Goal: Transaction & Acquisition: Purchase product/service

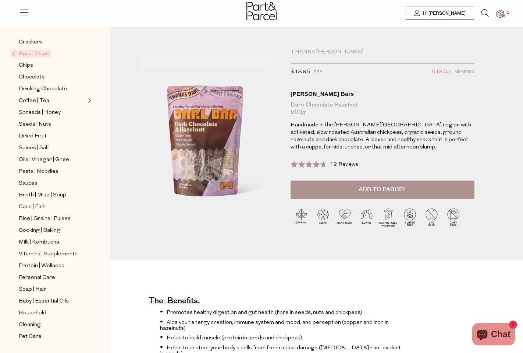
scroll to position [144, 0]
click at [27, 320] on span "Cleaning" at bounding box center [30, 324] width 22 height 9
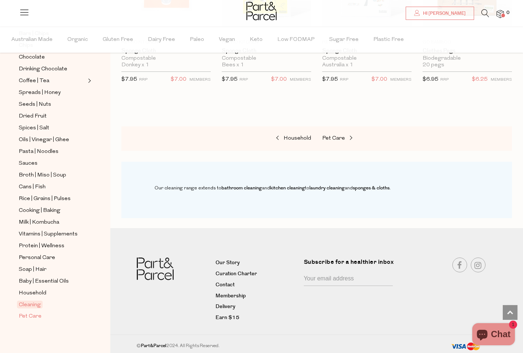
scroll to position [510, 0]
click at [43, 291] on span "Household" at bounding box center [33, 293] width 28 height 9
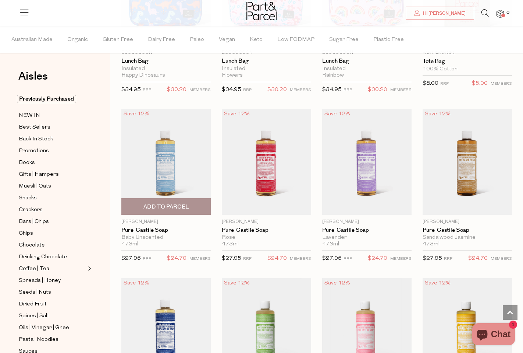
scroll to position [505, 0]
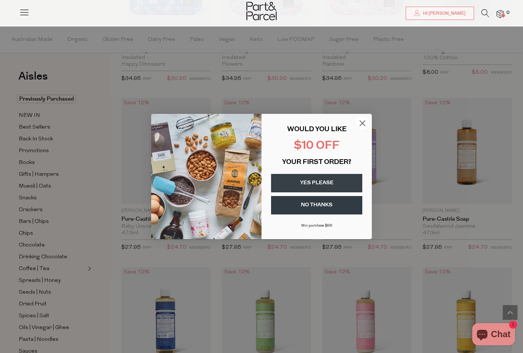
click at [361, 123] on circle "Close dialog" at bounding box center [363, 123] width 12 height 12
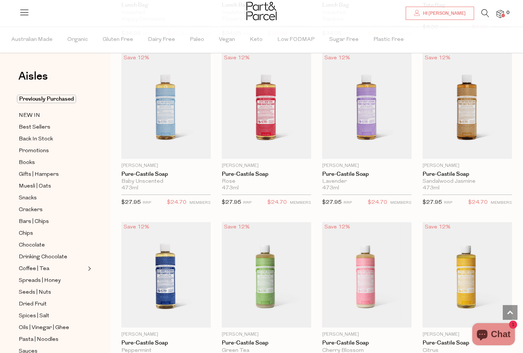
scroll to position [563, 0]
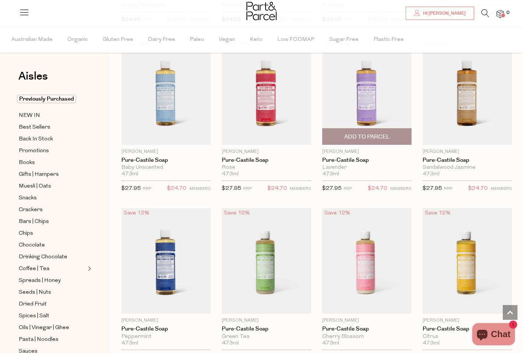
click at [382, 134] on span "Add To Parcel" at bounding box center [367, 137] width 46 height 8
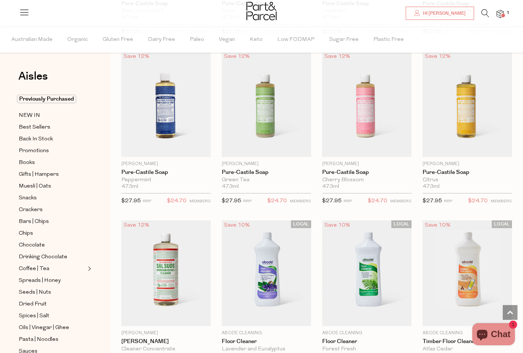
scroll to position [723, 0]
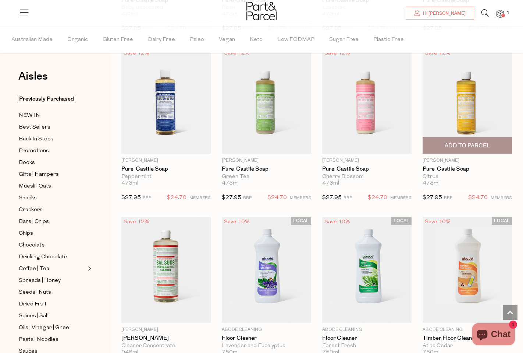
click at [485, 142] on span "Add To Parcel" at bounding box center [468, 146] width 46 height 8
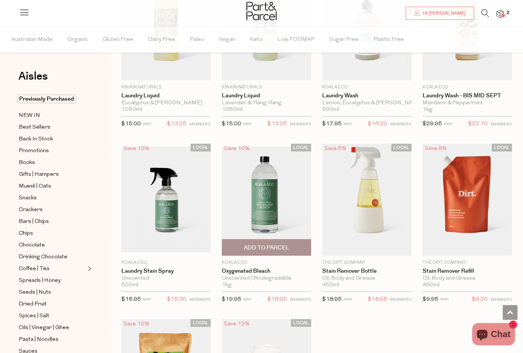
scroll to position [1824, 0]
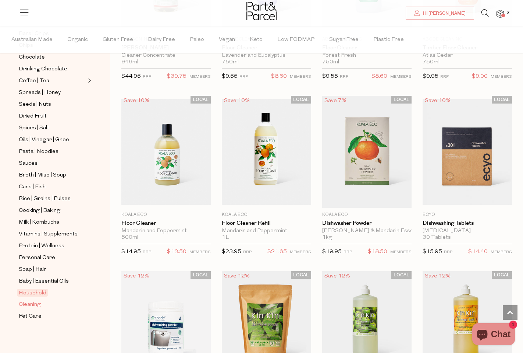
scroll to position [188, 0]
click at [35, 304] on span "Cleaning" at bounding box center [30, 304] width 22 height 9
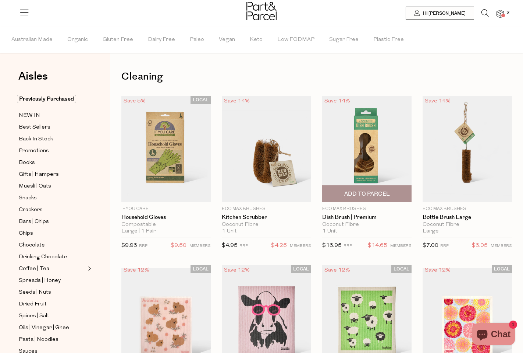
click at [380, 193] on span "Add To Parcel" at bounding box center [367, 194] width 46 height 8
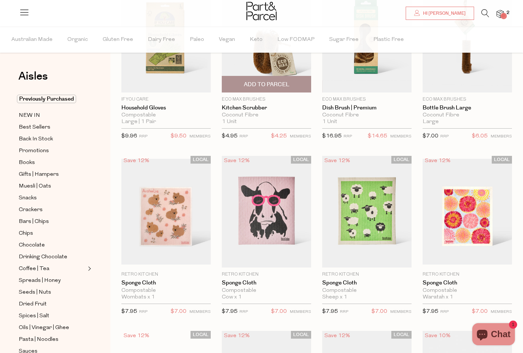
scroll to position [154, 0]
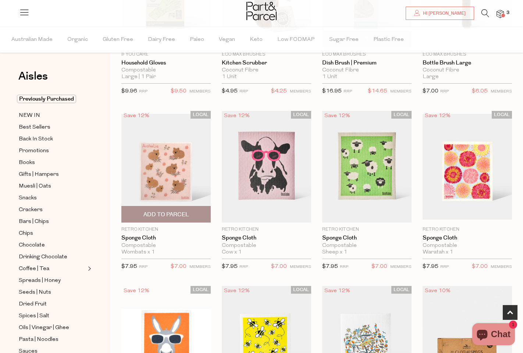
click at [184, 213] on span "Add To Parcel" at bounding box center [167, 215] width 46 height 8
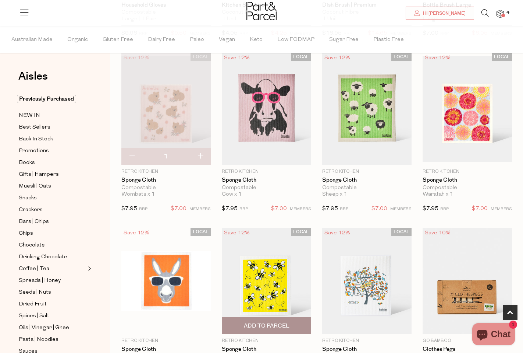
scroll to position [272, 0]
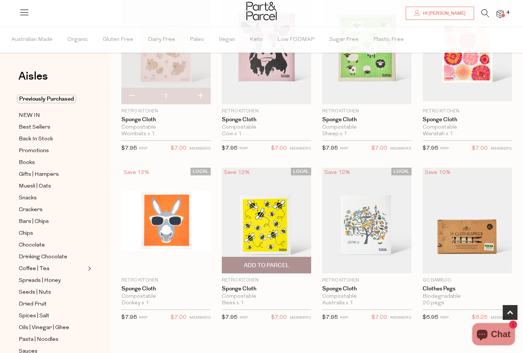
click at [262, 265] on span "Add To Parcel" at bounding box center [267, 265] width 46 height 8
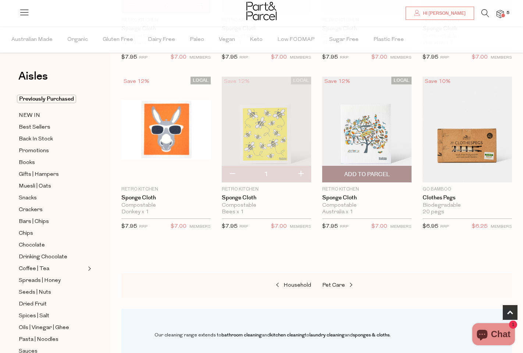
scroll to position [383, 0]
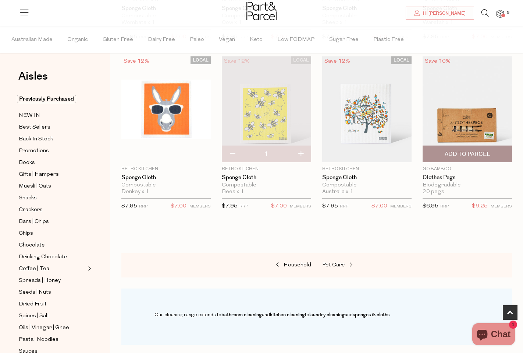
click at [469, 152] on span "Add To Parcel" at bounding box center [468, 154] width 46 height 8
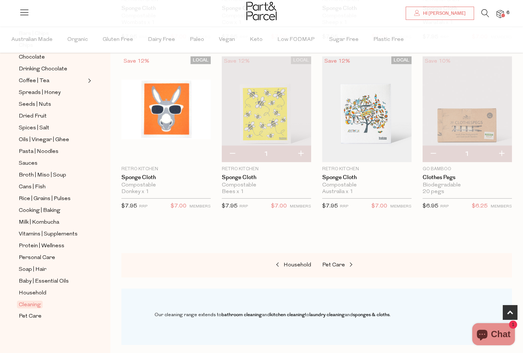
scroll to position [188, 0]
click at [35, 280] on span "Baby | Essential Oils" at bounding box center [44, 281] width 50 height 9
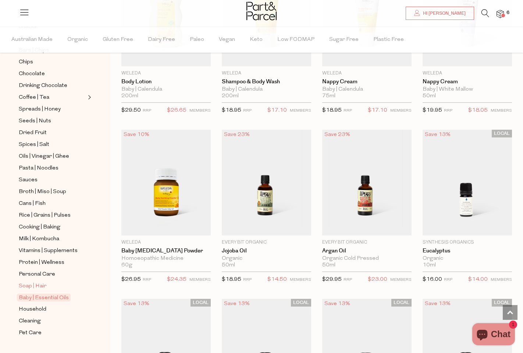
scroll to position [179, 0]
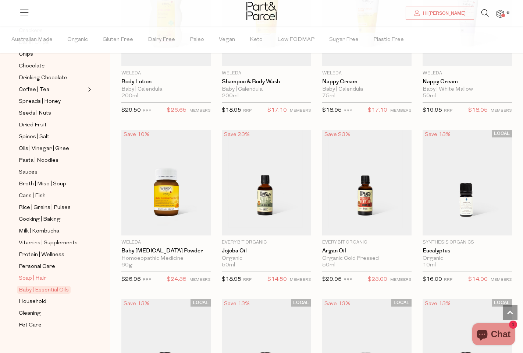
click at [38, 277] on span "Soap | Hair" at bounding box center [33, 278] width 28 height 9
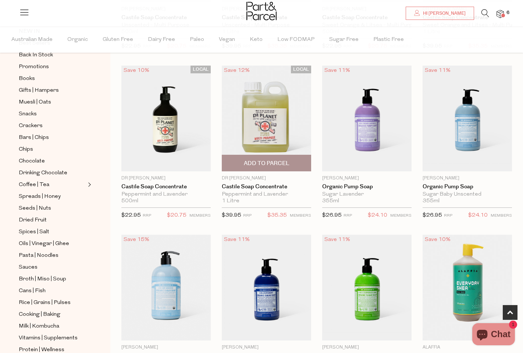
scroll to position [371, 0]
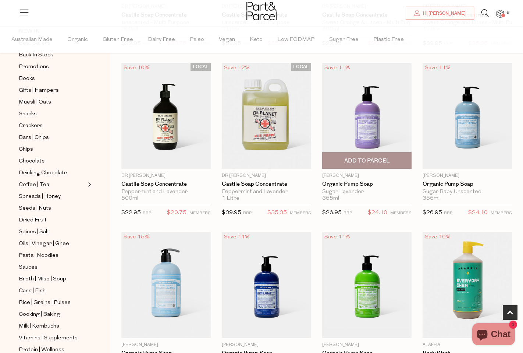
click at [358, 163] on span "Add To Parcel" at bounding box center [367, 161] width 46 height 8
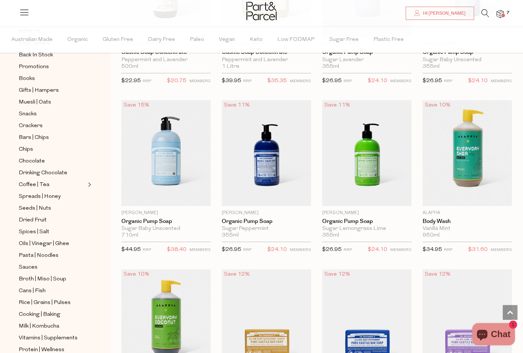
scroll to position [531, 0]
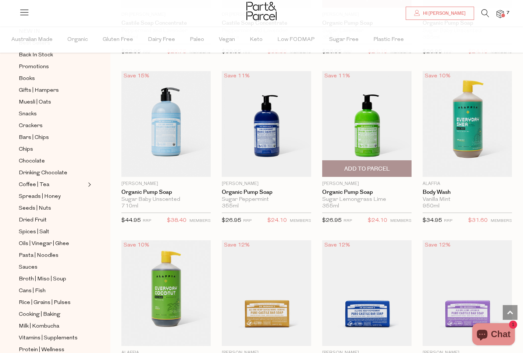
click at [355, 169] on span "Add To Parcel" at bounding box center [367, 169] width 46 height 8
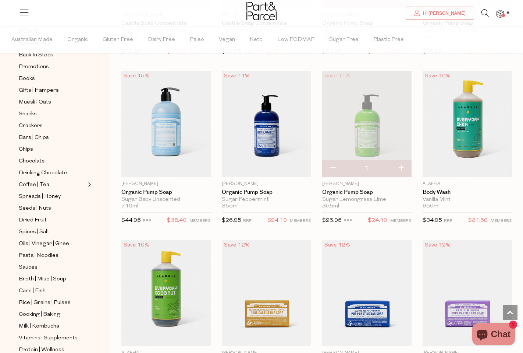
click at [501, 13] on img at bounding box center [500, 14] width 7 height 8
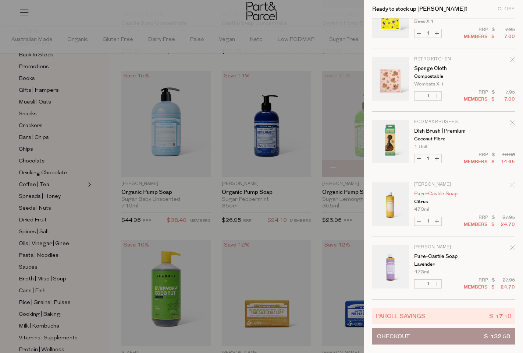
scroll to position [220, 0]
click at [511, 247] on icon "Remove Pure-Castile Soap" at bounding box center [512, 247] width 5 height 5
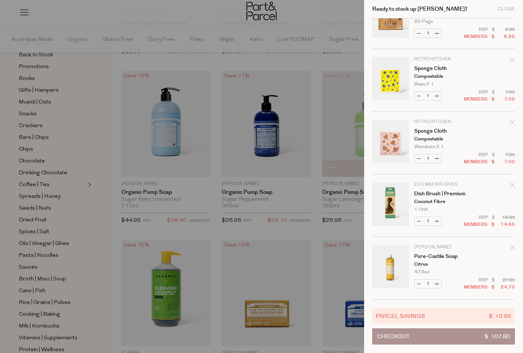
scroll to position [157, 0]
click at [121, 229] on div at bounding box center [261, 176] width 523 height 353
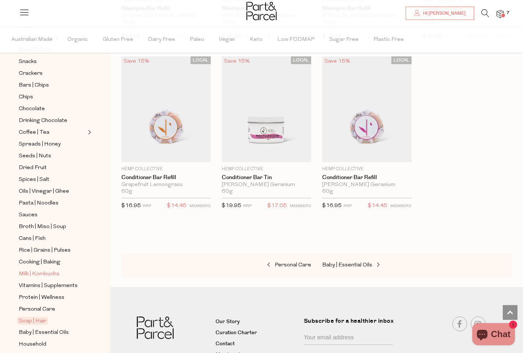
scroll to position [169, 0]
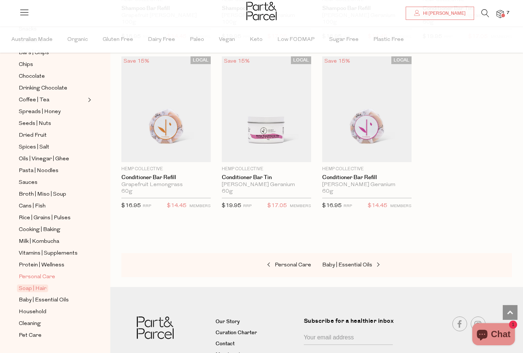
click at [40, 275] on span "Personal Care" at bounding box center [37, 276] width 36 height 9
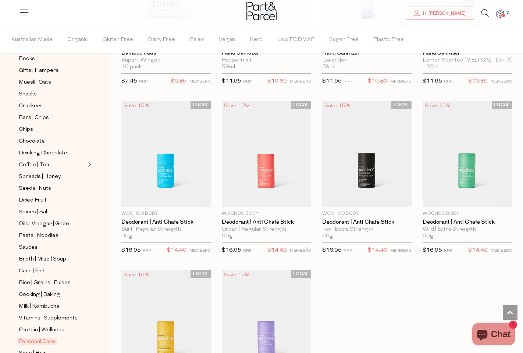
scroll to position [1932, 0]
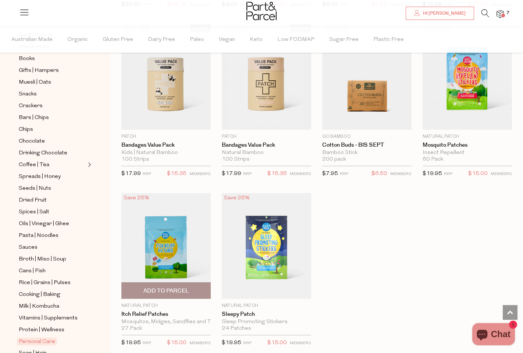
scroll to position [3307, 0]
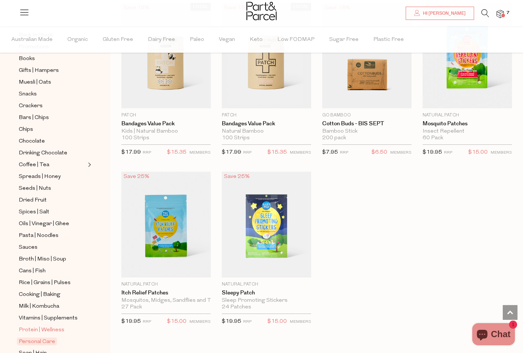
click at [42, 328] on span "Protein | Wellness" at bounding box center [42, 329] width 46 height 9
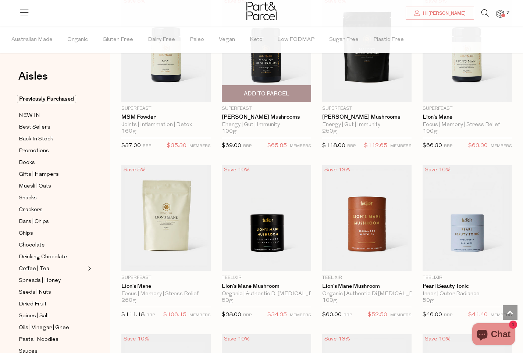
scroll to position [1518, 0]
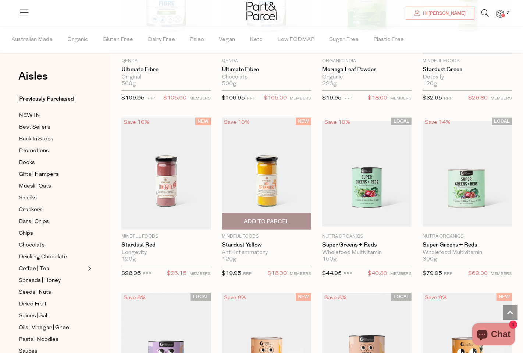
scroll to position [2865, 0]
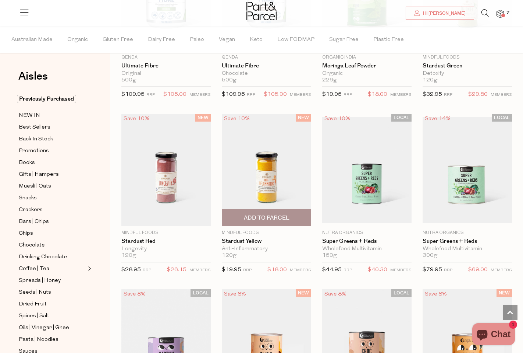
click at [280, 214] on span "Add To Parcel" at bounding box center [267, 218] width 46 height 8
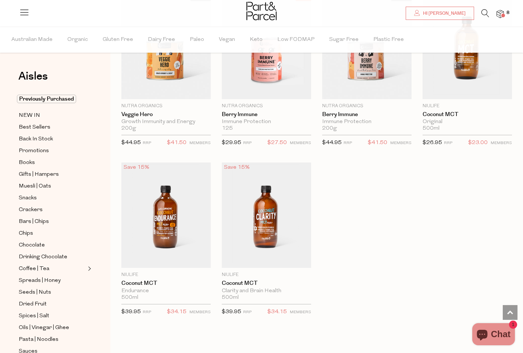
scroll to position [3330, 0]
click at [283, 255] on span "Add To Parcel" at bounding box center [267, 259] width 46 height 8
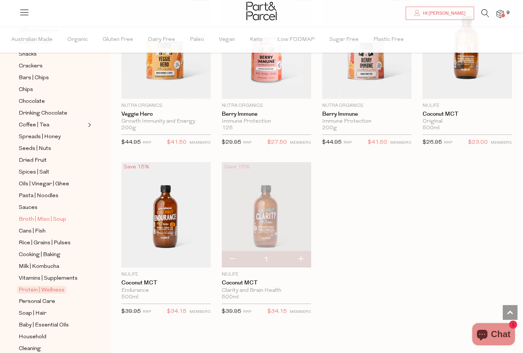
scroll to position [143, 0]
click at [46, 266] on span "Milk | Kombucha" at bounding box center [39, 267] width 40 height 9
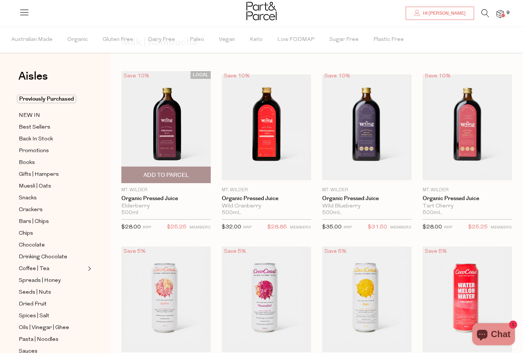
scroll to position [35, 0]
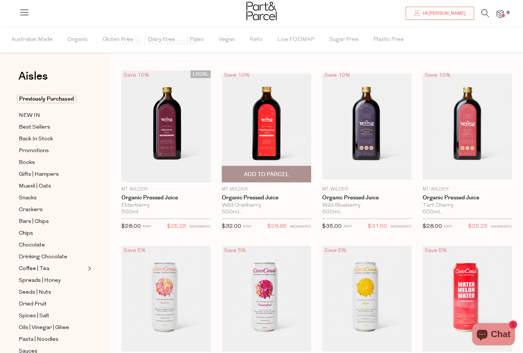
click at [295, 172] on span "Add To Parcel" at bounding box center [266, 174] width 85 height 16
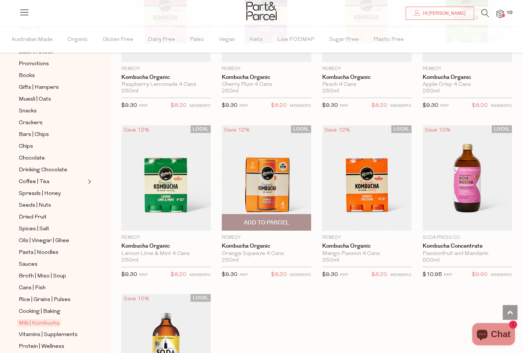
scroll to position [1249, 0]
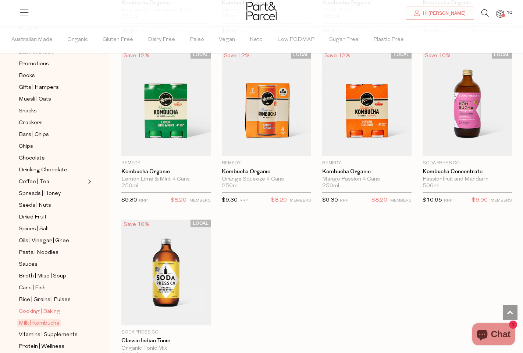
click at [38, 310] on span "Cooking | Baking" at bounding box center [40, 311] width 42 height 9
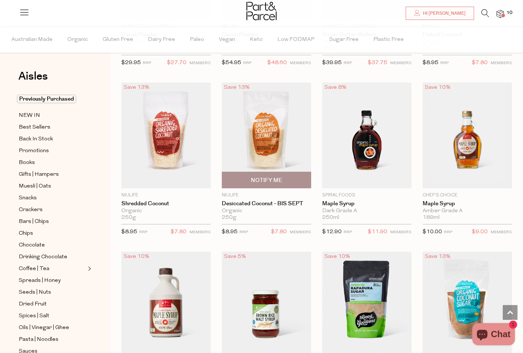
scroll to position [1376, 0]
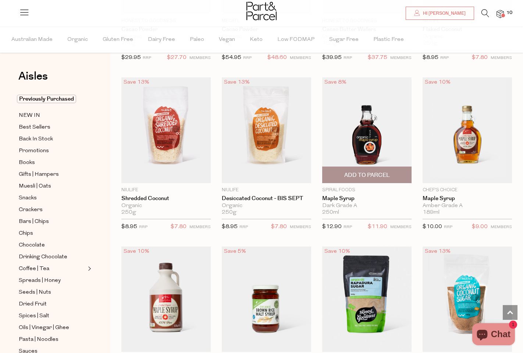
click at [372, 171] on span "Add To Parcel" at bounding box center [367, 175] width 46 height 8
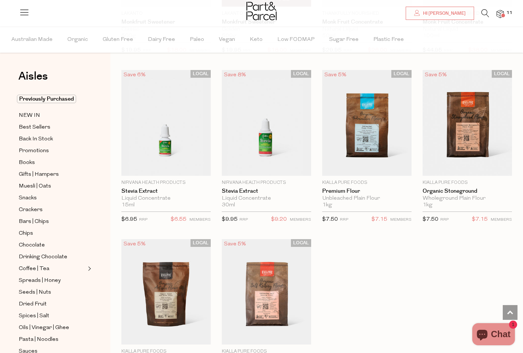
scroll to position [1890, 0]
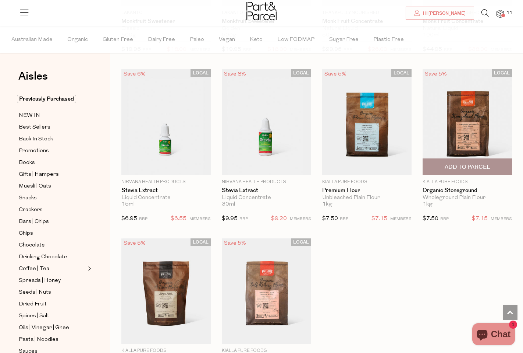
click at [450, 163] on span "Add To Parcel" at bounding box center [468, 167] width 46 height 8
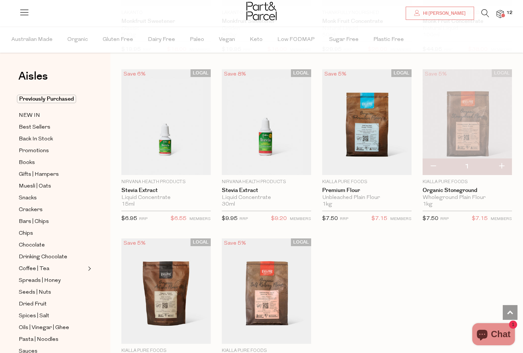
click at [504, 161] on button "button" at bounding box center [501, 166] width 21 height 16
type input "2"
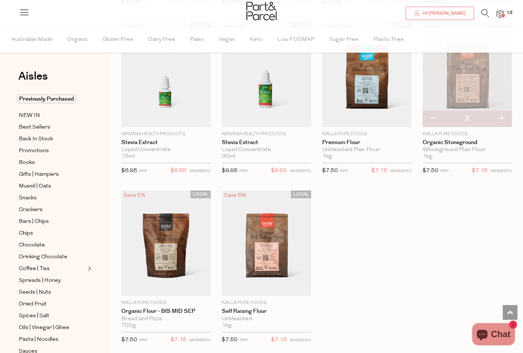
scroll to position [1943, 0]
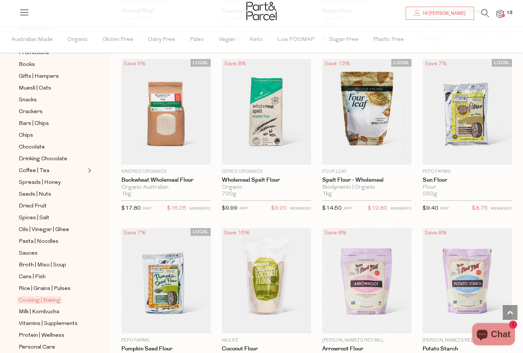
scroll to position [104, 0]
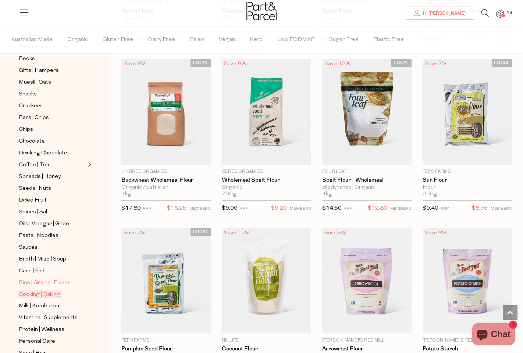
click at [46, 283] on span "Rice | Grains | Pulses" at bounding box center [45, 282] width 52 height 9
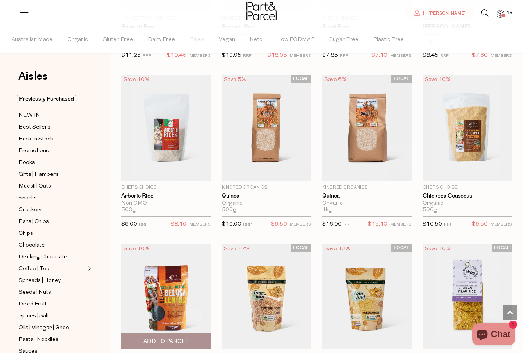
scroll to position [736, 0]
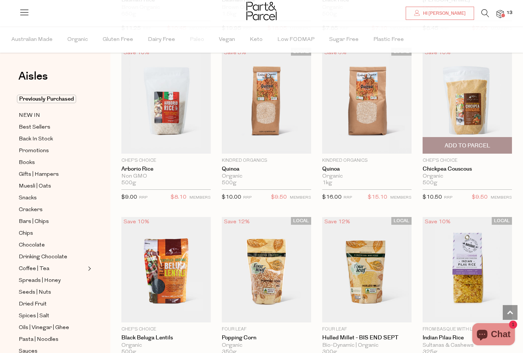
click at [472, 145] on span "Add To Parcel" at bounding box center [468, 146] width 46 height 8
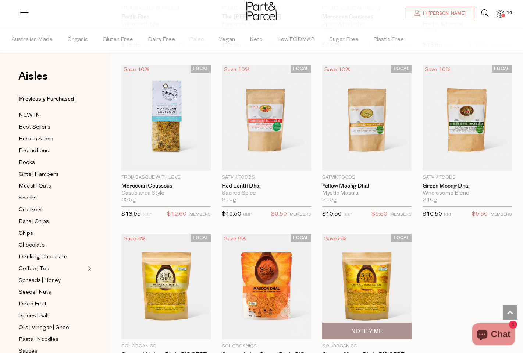
scroll to position [1394, 0]
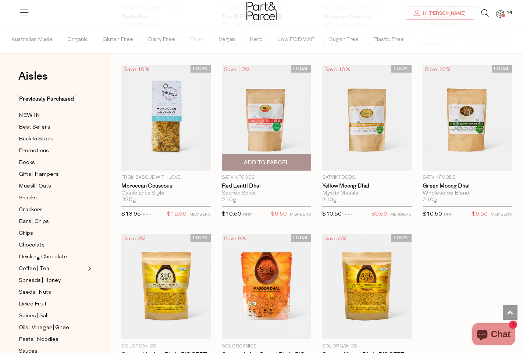
click at [285, 159] on span "Add To Parcel" at bounding box center [267, 163] width 46 height 8
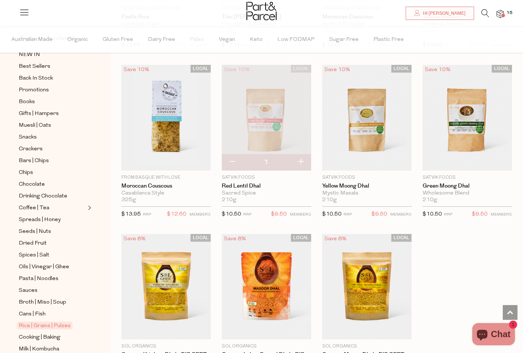
scroll to position [67, 0]
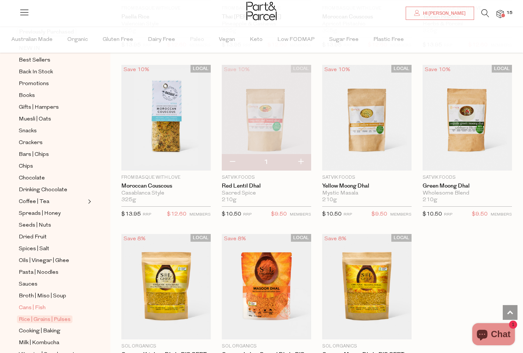
click at [29, 308] on span "Cans | Fish" at bounding box center [32, 307] width 27 height 9
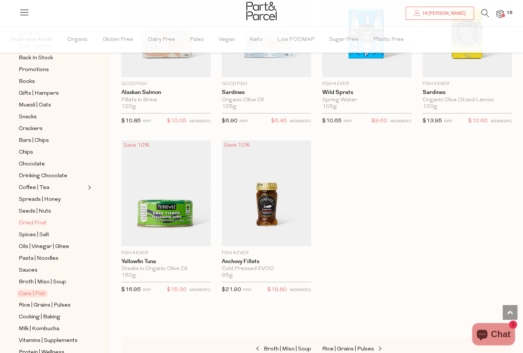
scroll to position [84, 0]
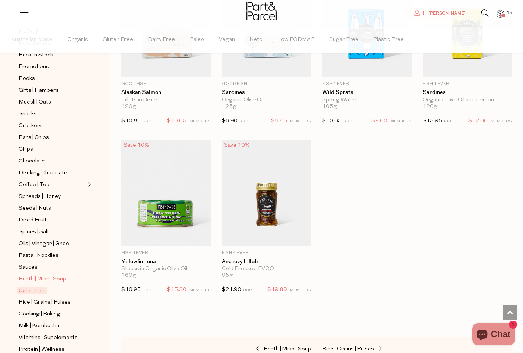
click at [35, 278] on span "Broth | Miso | Soup" at bounding box center [42, 279] width 47 height 9
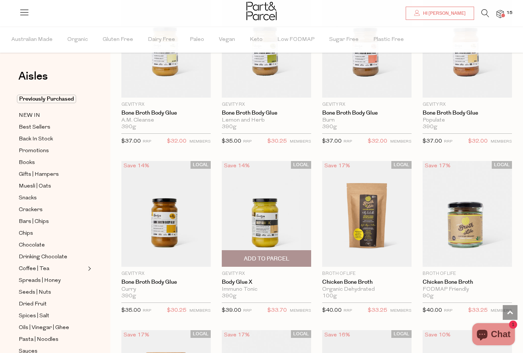
scroll to position [624, 0]
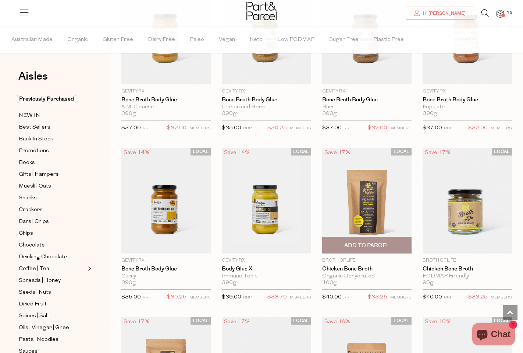
click at [353, 243] on span "Add To Parcel" at bounding box center [367, 245] width 46 height 8
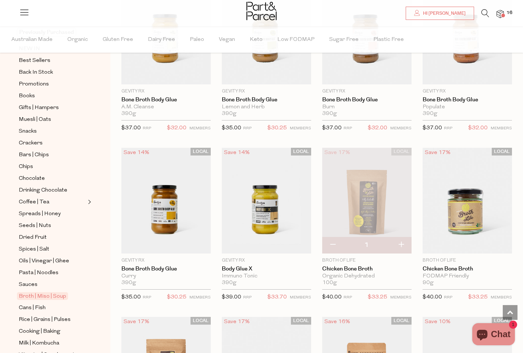
scroll to position [81, 0]
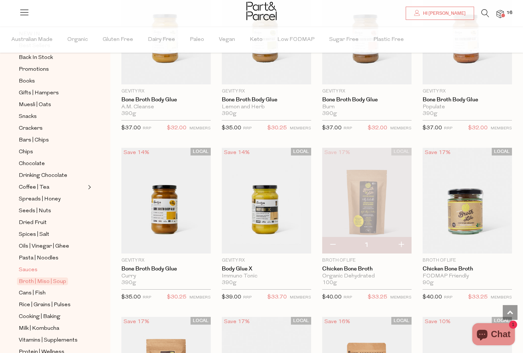
click at [29, 270] on span "Sauces" at bounding box center [28, 269] width 19 height 9
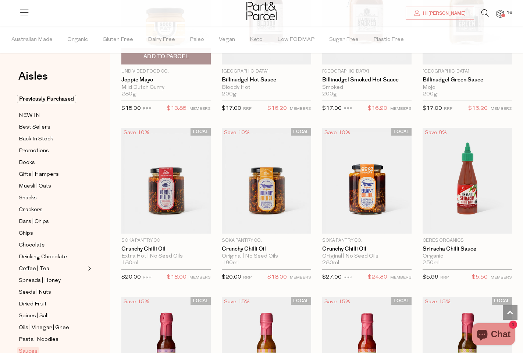
scroll to position [986, 0]
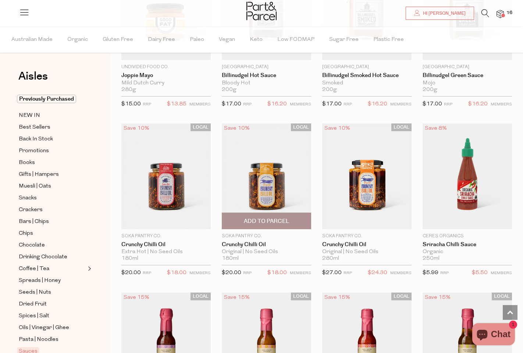
click at [275, 222] on span "Add To Parcel" at bounding box center [267, 221] width 46 height 8
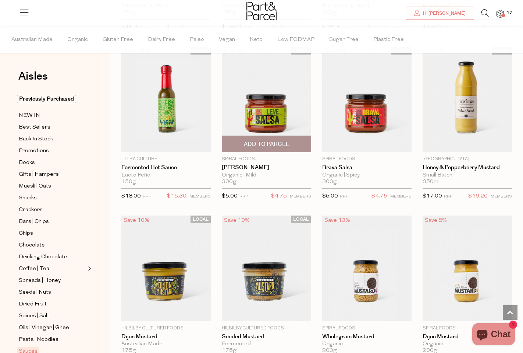
scroll to position [1576, 0]
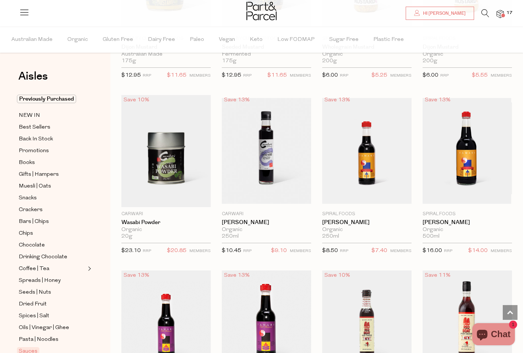
scroll to position [1817, 0]
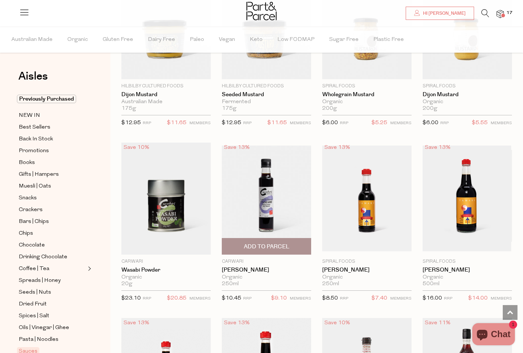
click at [262, 243] on span "Add To Parcel" at bounding box center [267, 247] width 46 height 8
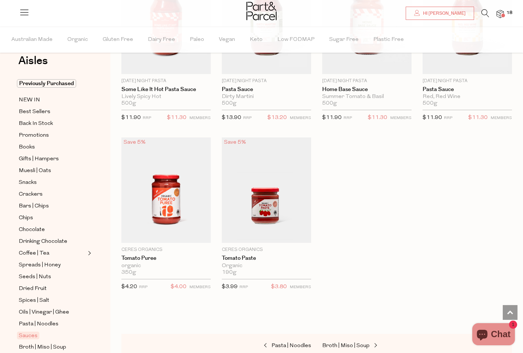
scroll to position [18, 0]
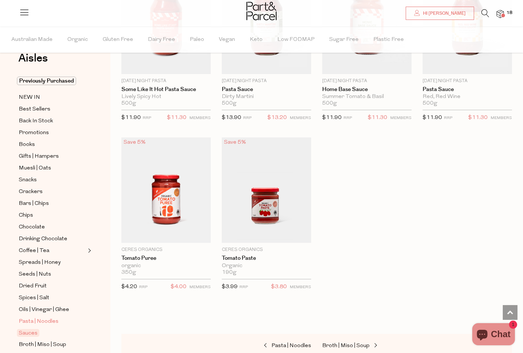
click at [38, 319] on span "Pasta | Noodles" at bounding box center [39, 321] width 40 height 9
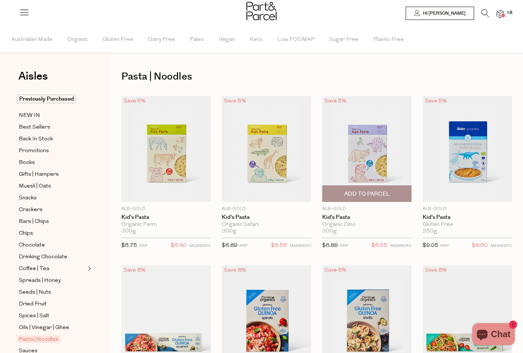
click at [360, 192] on span "Add To Parcel" at bounding box center [367, 194] width 46 height 8
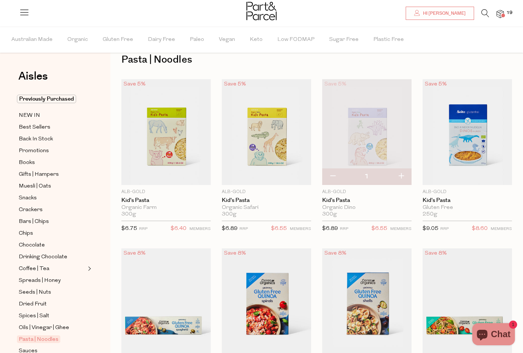
scroll to position [10, 0]
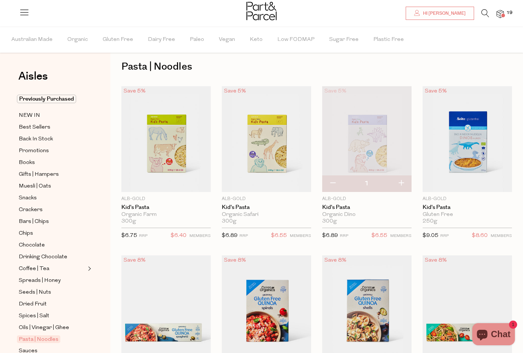
click at [403, 182] on button "button" at bounding box center [401, 183] width 21 height 16
type input "2"
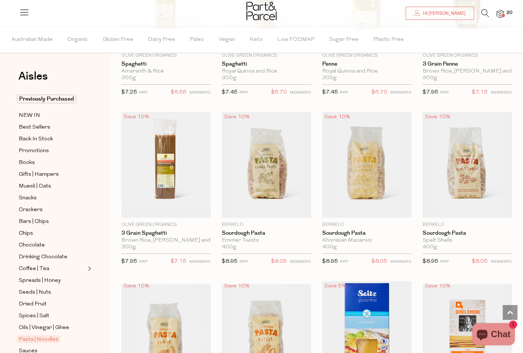
scroll to position [666, 0]
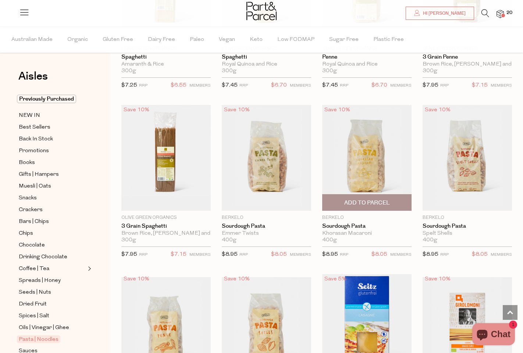
click at [373, 199] on span "Add To Parcel" at bounding box center [367, 203] width 46 height 8
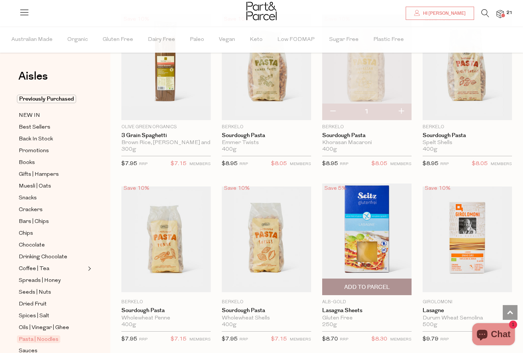
scroll to position [740, 0]
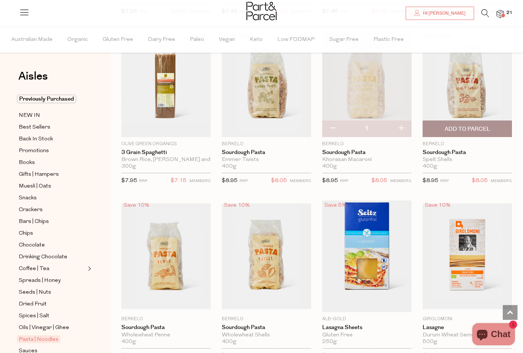
click at [461, 125] on span "Add To Parcel" at bounding box center [468, 129] width 46 height 8
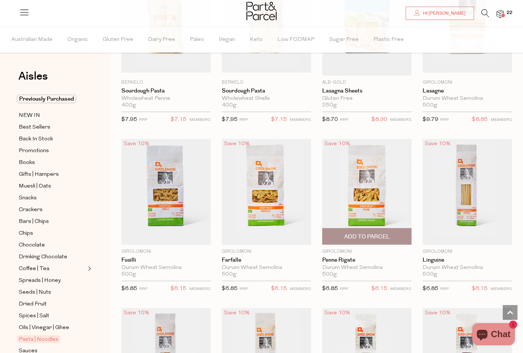
scroll to position [1027, 0]
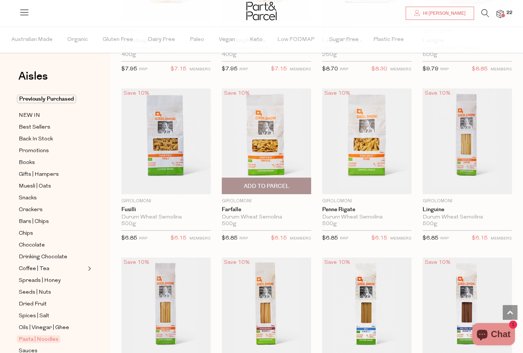
click at [277, 183] on span "Add To Parcel" at bounding box center [267, 186] width 46 height 8
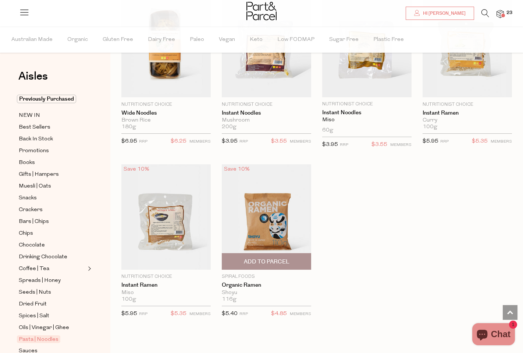
scroll to position [1970, 0]
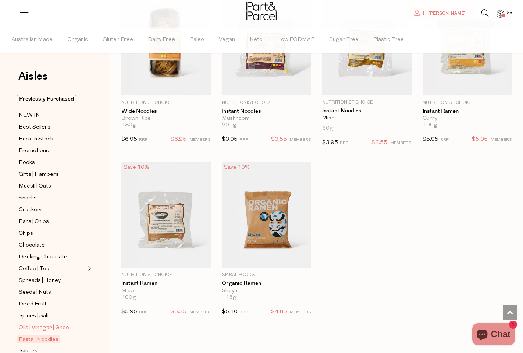
click at [57, 325] on span "Oils | Vinegar | Ghee" at bounding box center [44, 327] width 50 height 9
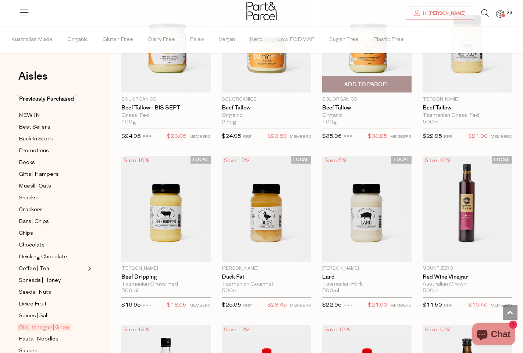
scroll to position [1135, 0]
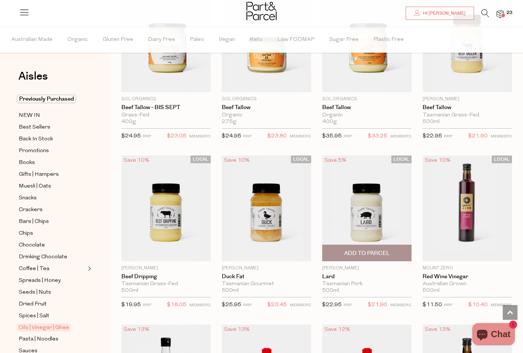
click at [371, 249] on span "Add To Parcel" at bounding box center [367, 253] width 46 height 8
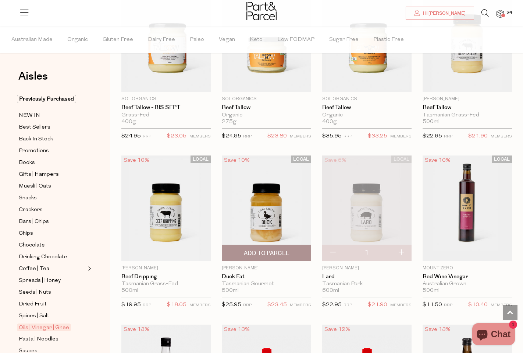
click at [270, 250] on span "Add To Parcel" at bounding box center [267, 253] width 46 height 8
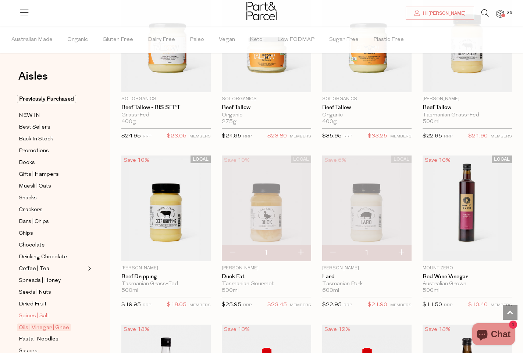
click at [36, 313] on span "Spices | Salt" at bounding box center [34, 315] width 31 height 9
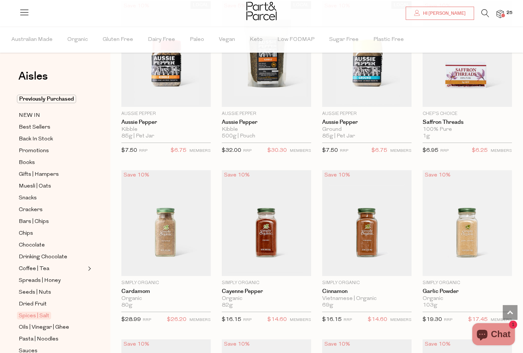
scroll to position [863, 0]
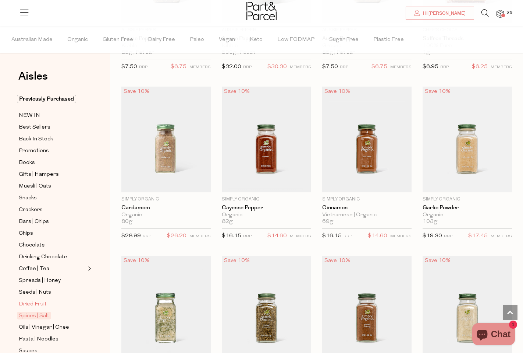
click at [34, 307] on span "Dried Fruit" at bounding box center [33, 304] width 28 height 9
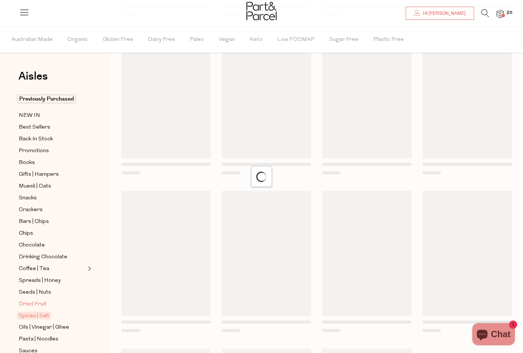
scroll to position [4, 0]
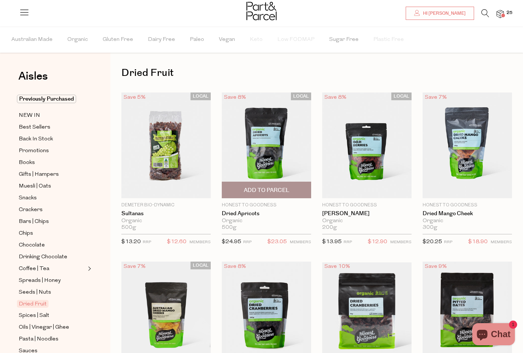
click at [260, 187] on span "Add To Parcel" at bounding box center [267, 190] width 46 height 8
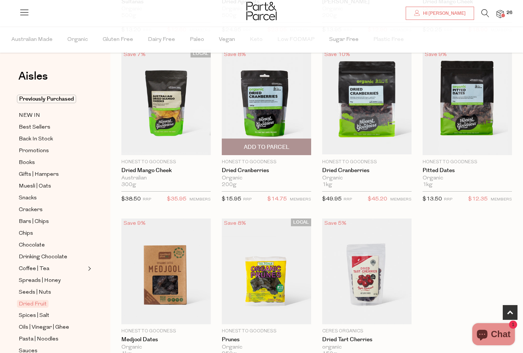
scroll to position [332, 0]
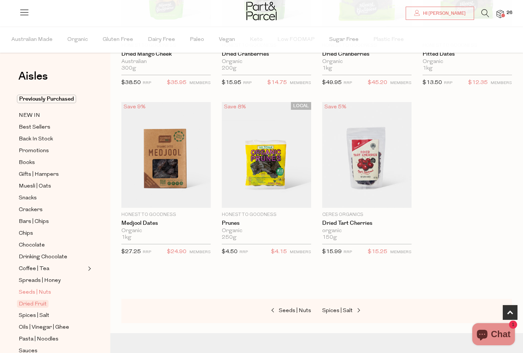
click at [35, 293] on span "Seeds | Nuts" at bounding box center [35, 292] width 32 height 9
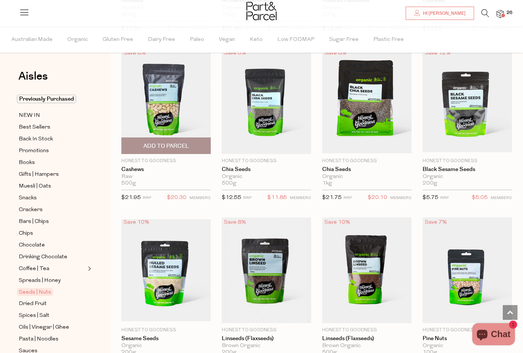
scroll to position [1069, 0]
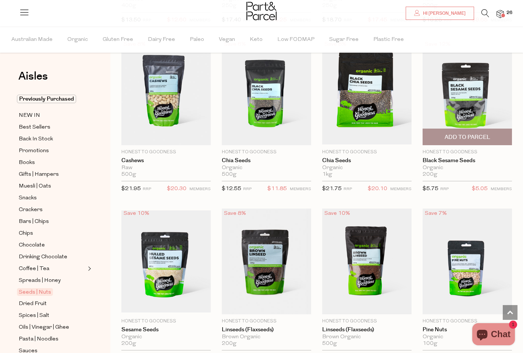
click at [455, 137] on span "Add To Parcel" at bounding box center [468, 137] width 46 height 8
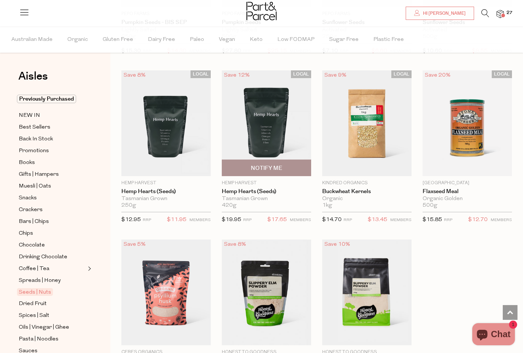
scroll to position [1733, 0]
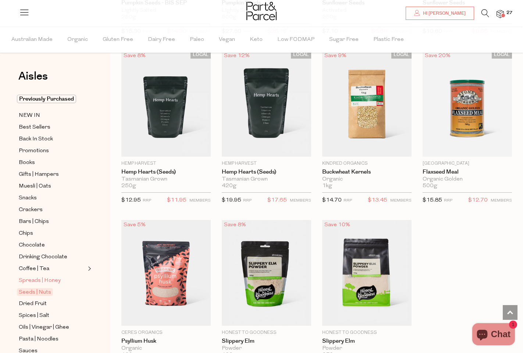
click at [25, 282] on span "Spreads | Honey" at bounding box center [40, 280] width 42 height 9
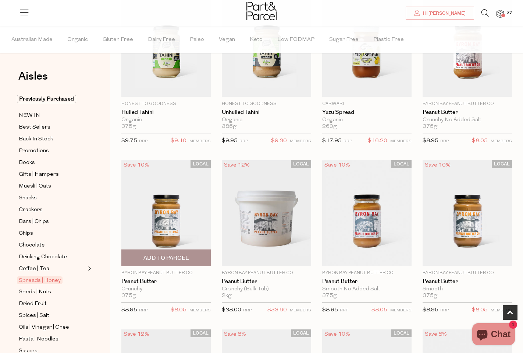
scroll to position [293, 0]
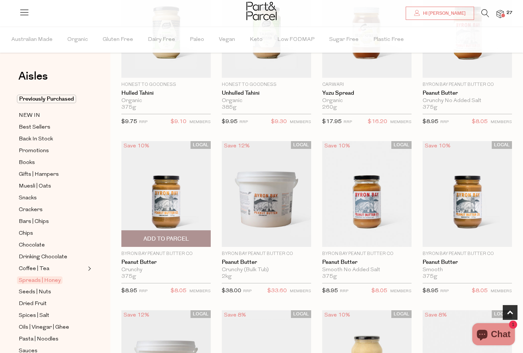
click at [181, 238] on span "Add To Parcel" at bounding box center [167, 239] width 46 height 8
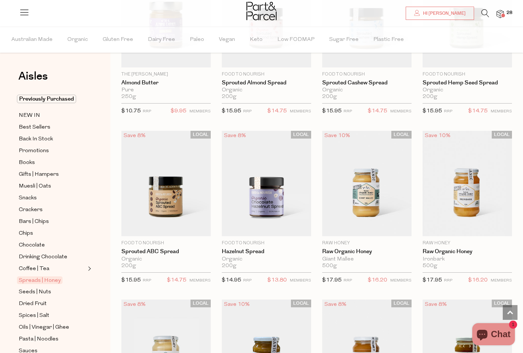
scroll to position [1318, 0]
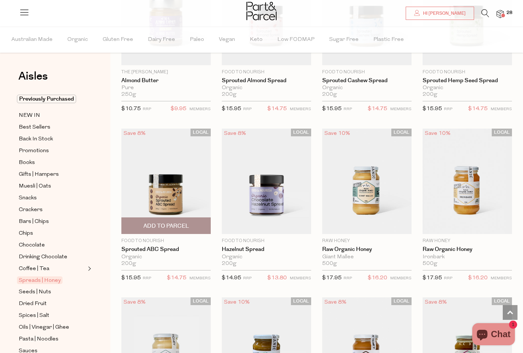
click at [192, 223] on span "Add To Parcel" at bounding box center [166, 226] width 85 height 16
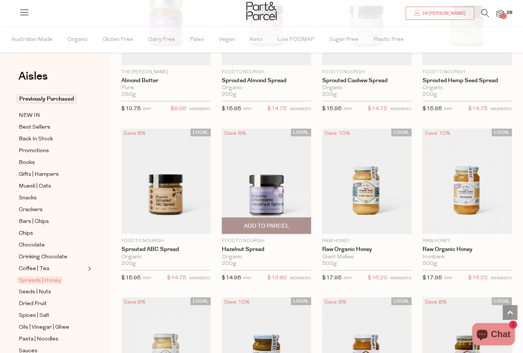
scroll to position [1392, 0]
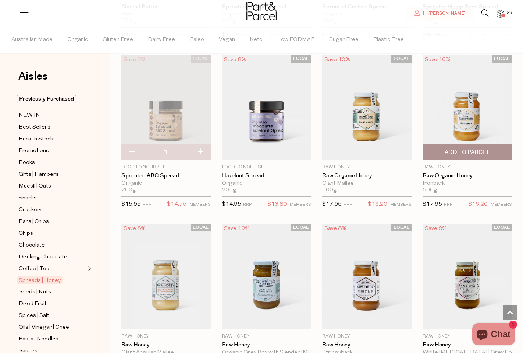
click at [461, 148] on span "Add To Parcel" at bounding box center [468, 152] width 46 height 8
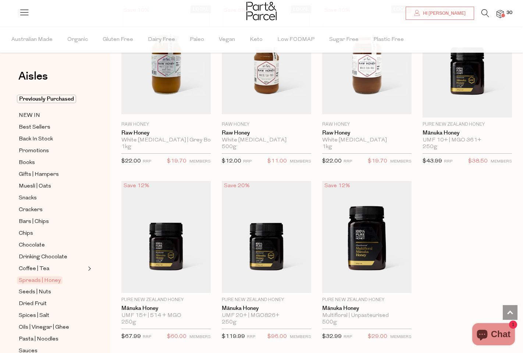
scroll to position [1785, 0]
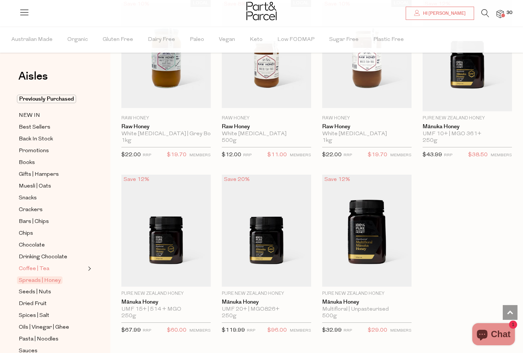
click at [29, 268] on span "Coffee | Tea" at bounding box center [34, 268] width 31 height 9
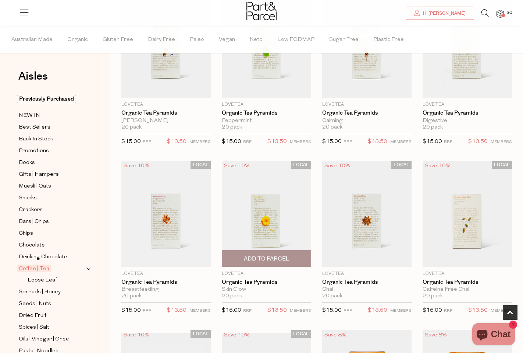
scroll to position [473, 0]
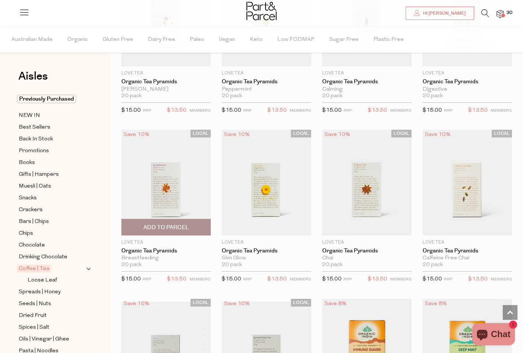
click at [175, 224] on span "Add To Parcel" at bounding box center [167, 227] width 46 height 8
click at [44, 255] on span "Drinking Chocolate" at bounding box center [43, 256] width 49 height 9
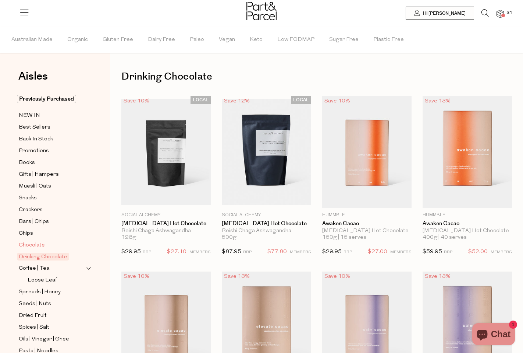
click at [26, 245] on span "Chocolate" at bounding box center [32, 245] width 26 height 9
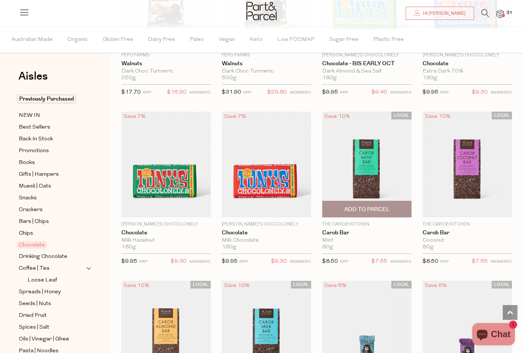
scroll to position [1700, 0]
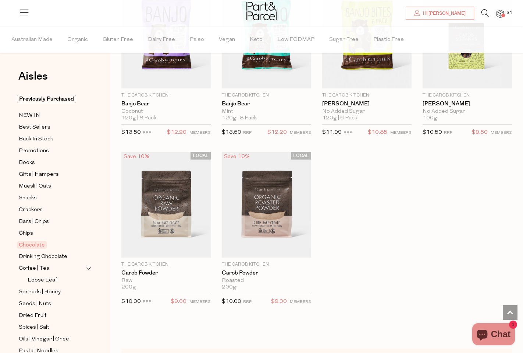
scroll to position [2333, 0]
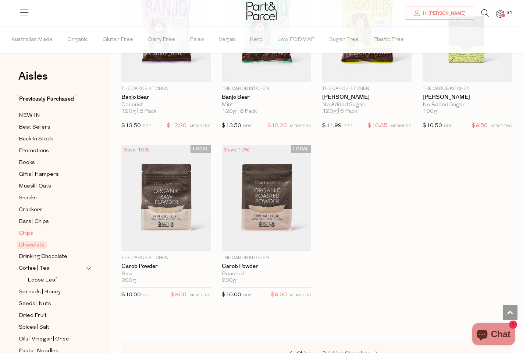
click at [25, 231] on span "Chips" at bounding box center [26, 233] width 14 height 9
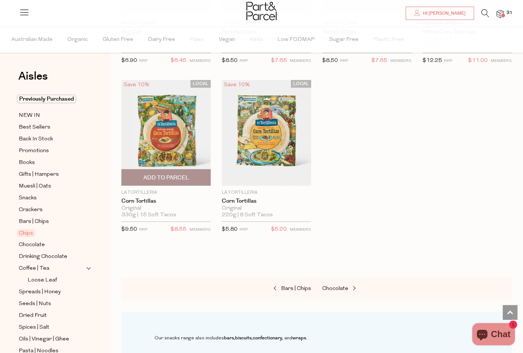
scroll to position [725, 0]
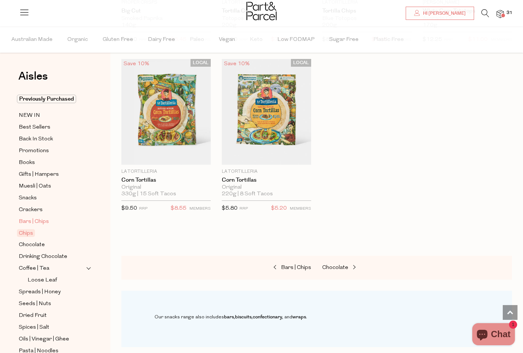
click at [39, 223] on span "Bars | Chips" at bounding box center [34, 221] width 30 height 9
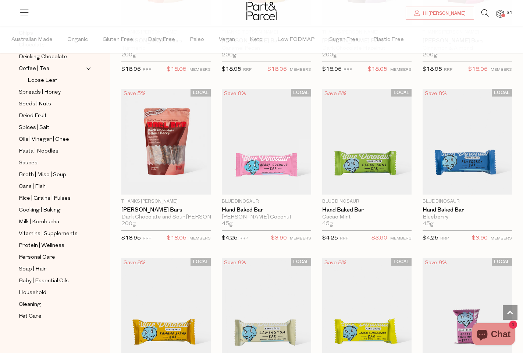
scroll to position [1188, 0]
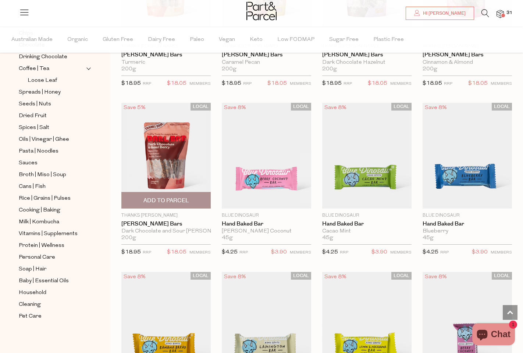
click at [186, 199] on span "Add To Parcel" at bounding box center [167, 201] width 46 height 8
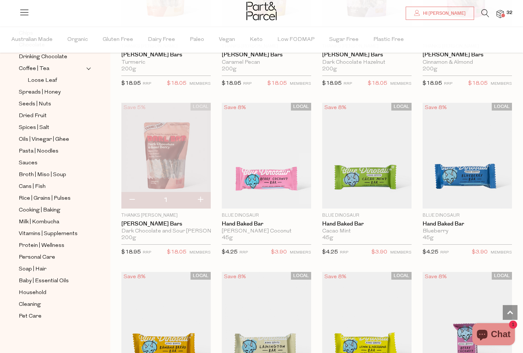
click at [199, 197] on button "button" at bounding box center [200, 200] width 21 height 16
type input "2"
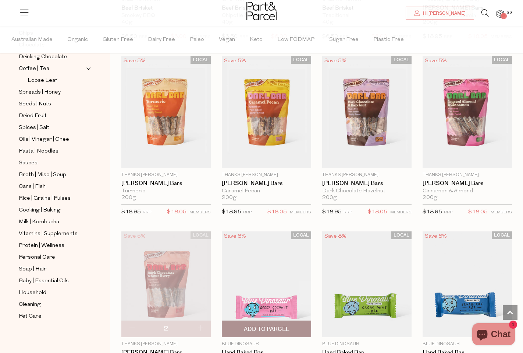
scroll to position [1000, 0]
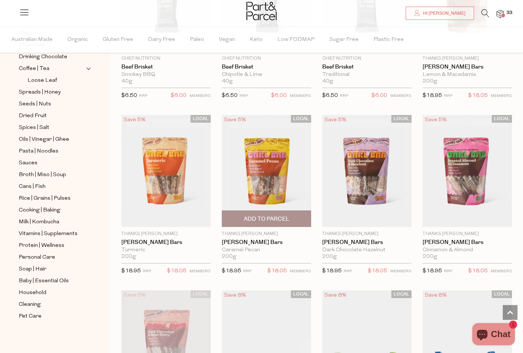
click at [269, 218] on span "Add To Parcel" at bounding box center [267, 219] width 46 height 8
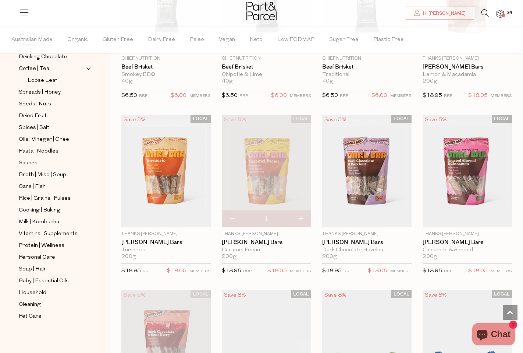
click at [304, 216] on button "button" at bounding box center [300, 219] width 21 height 16
type input "2"
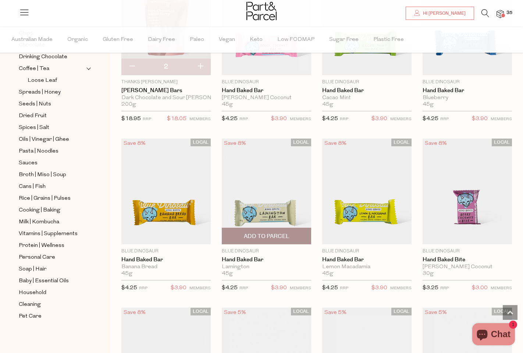
scroll to position [1347, 0]
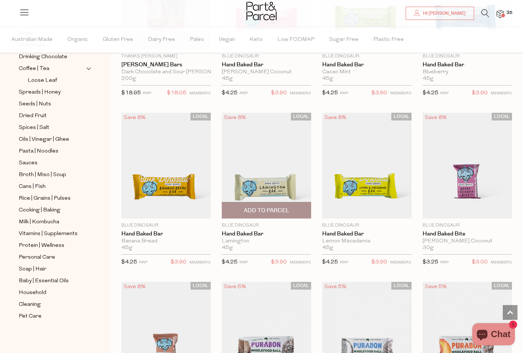
click at [276, 207] on span "Add To Parcel" at bounding box center [267, 210] width 46 height 8
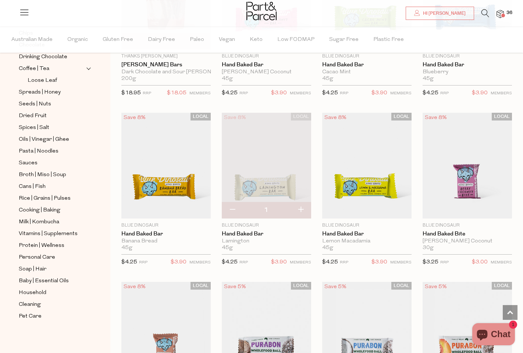
click at [302, 206] on button "button" at bounding box center [300, 210] width 21 height 16
type input "2"
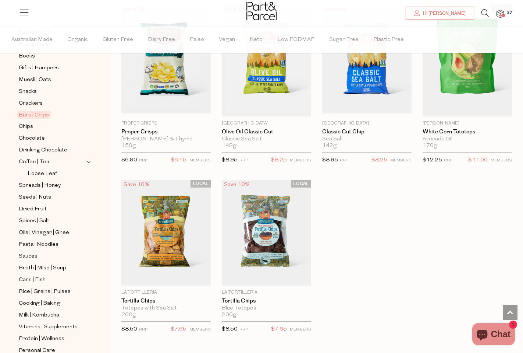
scroll to position [38, 0]
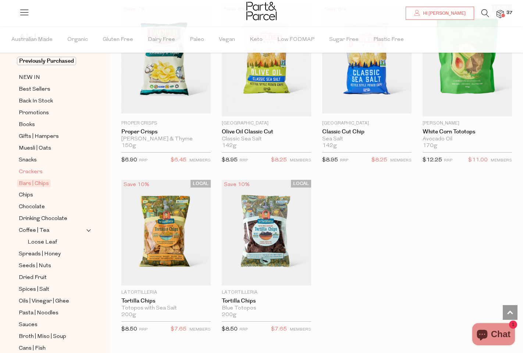
click at [32, 173] on span "Crackers" at bounding box center [31, 171] width 24 height 9
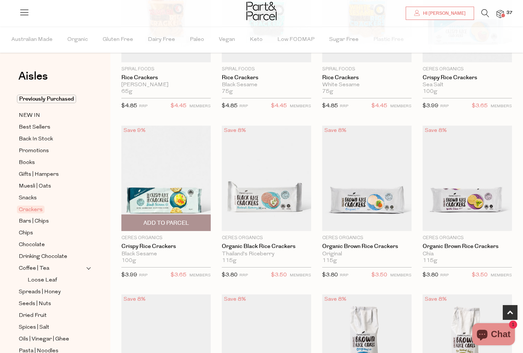
scroll to position [139, 0]
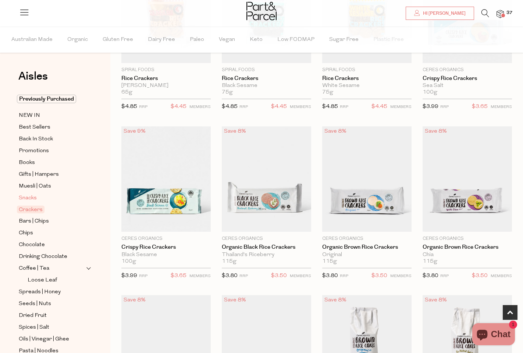
click at [25, 196] on span "Snacks" at bounding box center [28, 198] width 18 height 9
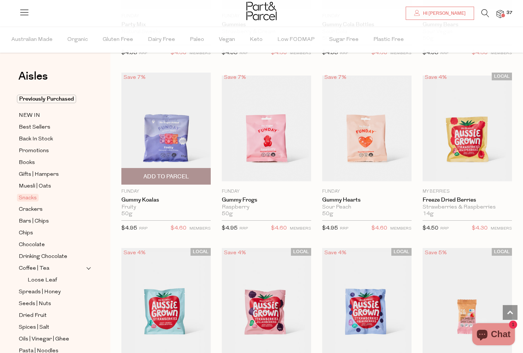
scroll to position [719, 0]
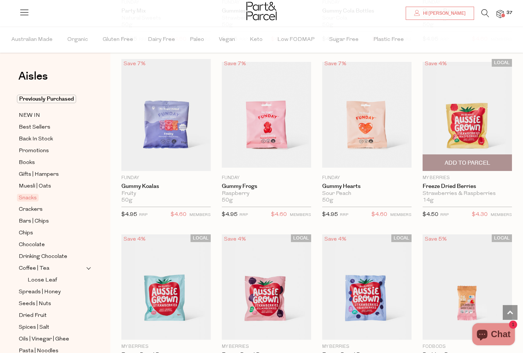
click at [480, 162] on span "Add To Parcel" at bounding box center [468, 163] width 46 height 8
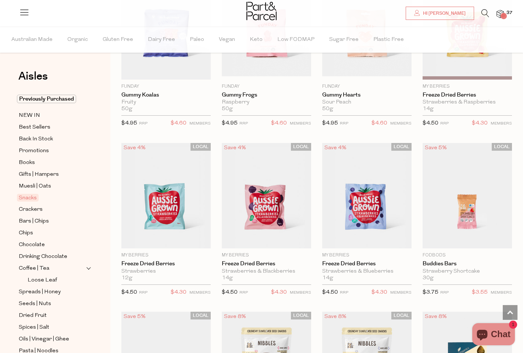
scroll to position [818, 0]
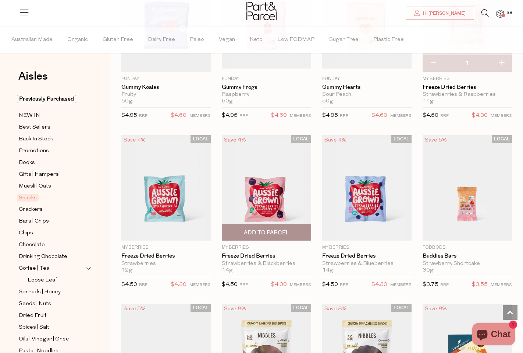
click at [284, 232] on span "Add To Parcel" at bounding box center [267, 233] width 46 height 8
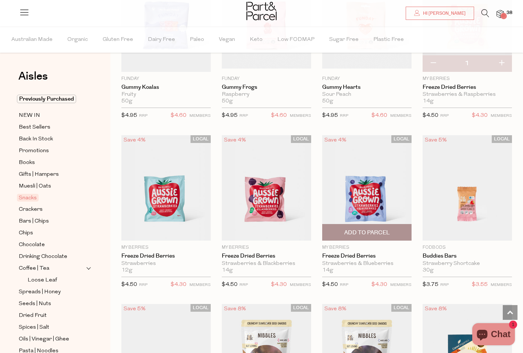
click at [360, 231] on span "Add To Parcel" at bounding box center [367, 233] width 46 height 8
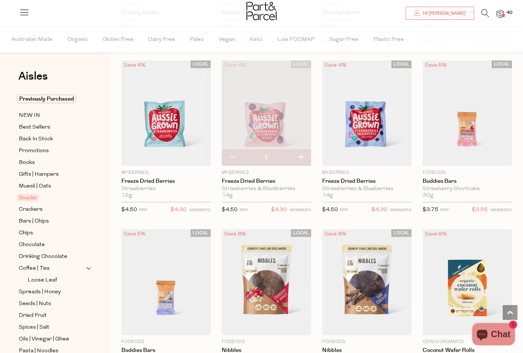
scroll to position [926, 0]
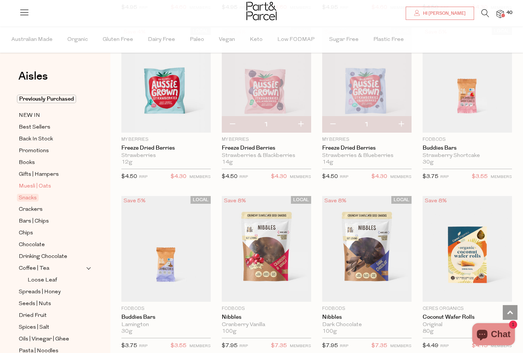
click at [30, 185] on span "Muesli | Oats" at bounding box center [35, 186] width 32 height 9
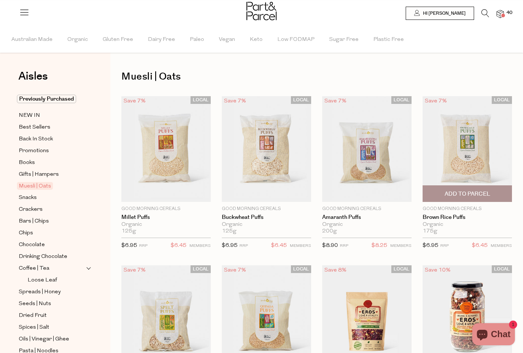
click at [474, 196] on span "Add To Parcel" at bounding box center [468, 194] width 46 height 8
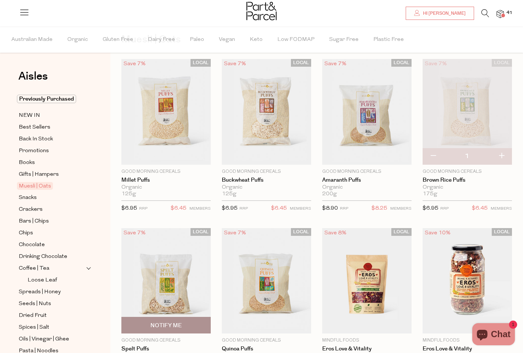
scroll to position [36, 0]
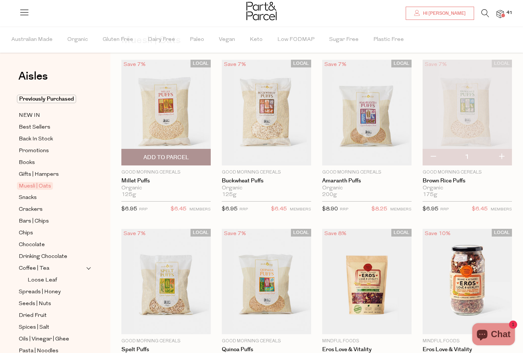
click at [177, 161] on span "Add To Parcel" at bounding box center [166, 157] width 85 height 16
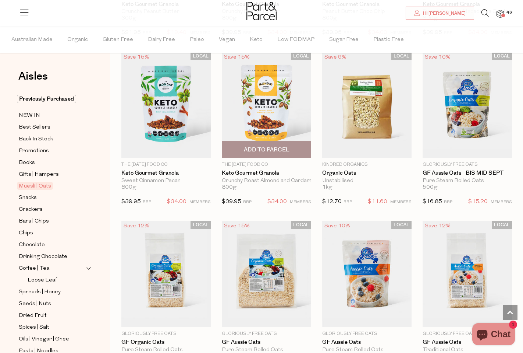
scroll to position [1577, 0]
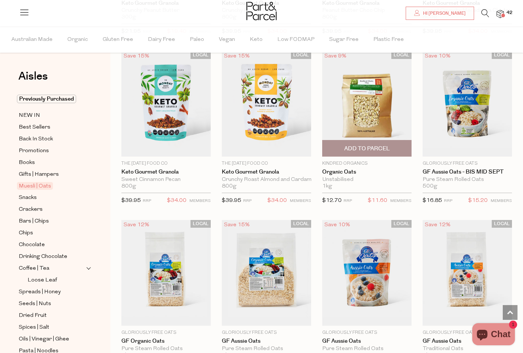
click at [369, 145] on span "Add To Parcel" at bounding box center [367, 149] width 46 height 8
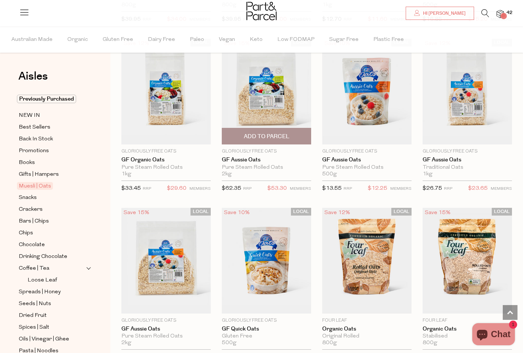
scroll to position [1826, 0]
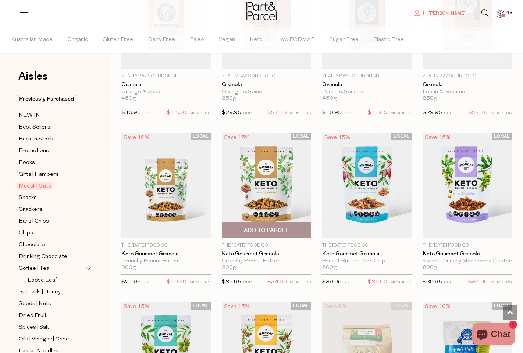
scroll to position [1358, 0]
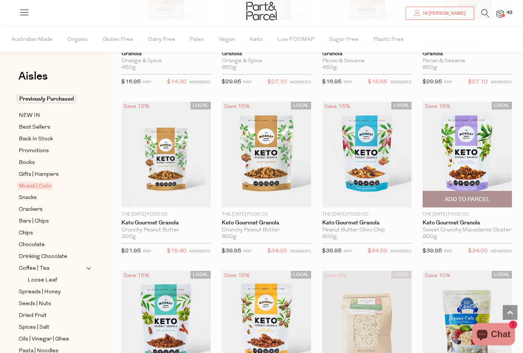
click at [465, 197] on span "Add To Parcel" at bounding box center [468, 199] width 46 height 8
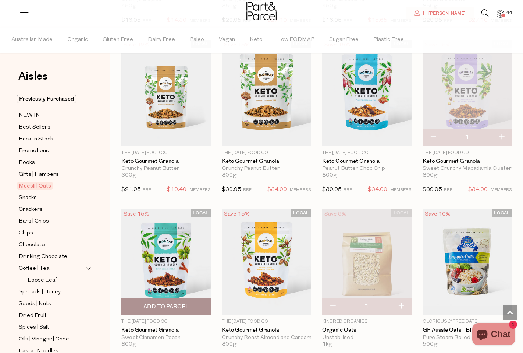
scroll to position [1419, 0]
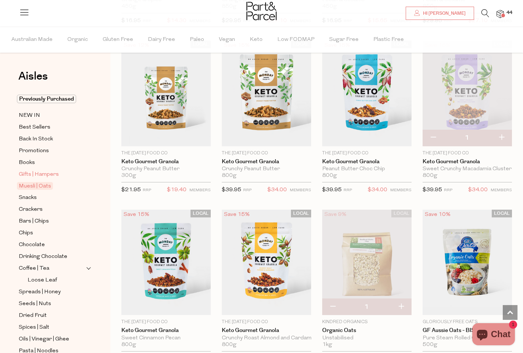
click at [35, 178] on span "Gifts | Hampers" at bounding box center [39, 174] width 40 height 9
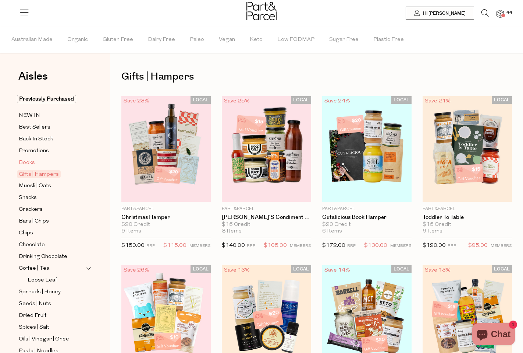
click at [29, 162] on span "Books" at bounding box center [27, 162] width 16 height 9
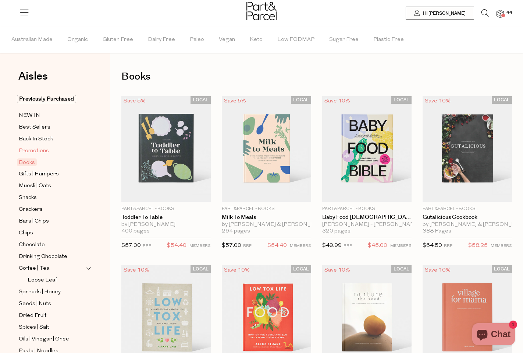
click at [36, 151] on span "Promotions" at bounding box center [34, 150] width 30 height 9
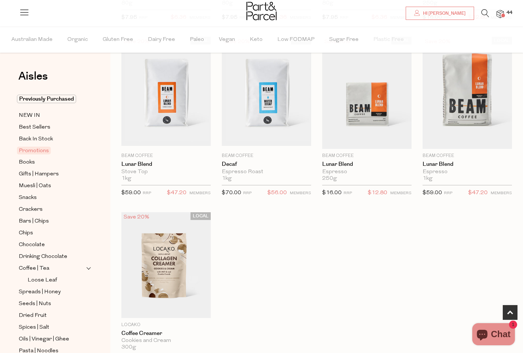
scroll to position [435, 0]
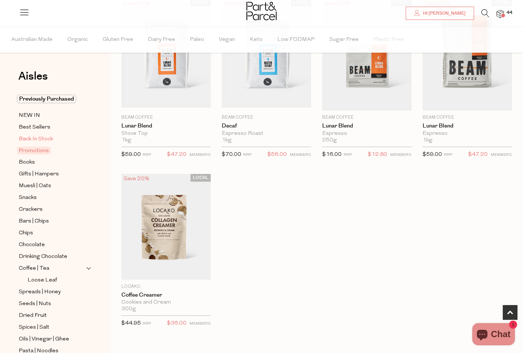
click at [37, 136] on span "Back In Stock" at bounding box center [36, 139] width 34 height 9
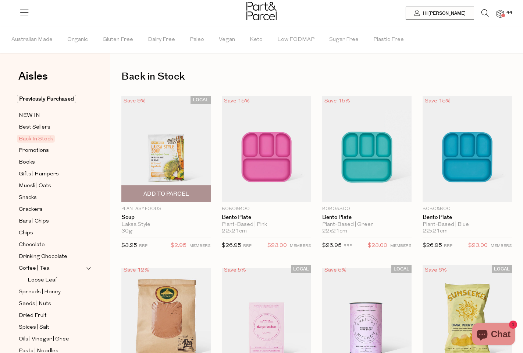
click at [147, 131] on img at bounding box center [165, 149] width 89 height 106
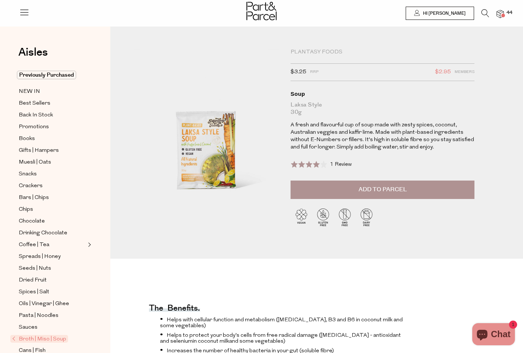
click at [482, 13] on icon at bounding box center [486, 13] width 8 height 8
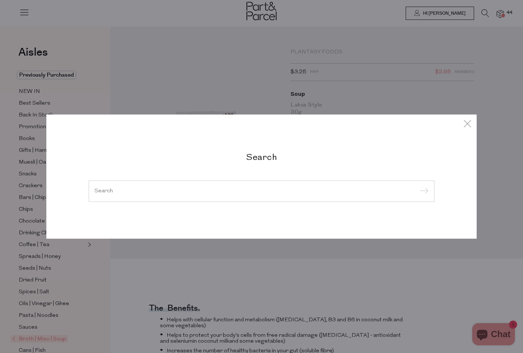
type input "y"
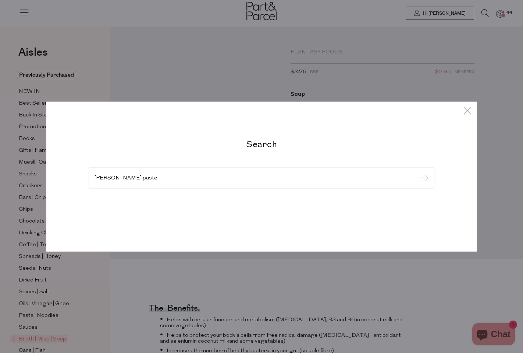
type input "curry paste"
click at [423, 178] on input "submit" at bounding box center [423, 178] width 11 height 11
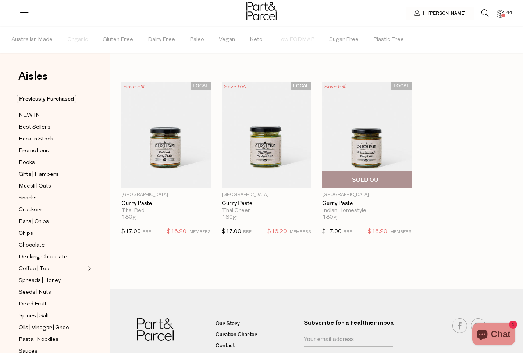
click at [351, 129] on img at bounding box center [366, 135] width 89 height 106
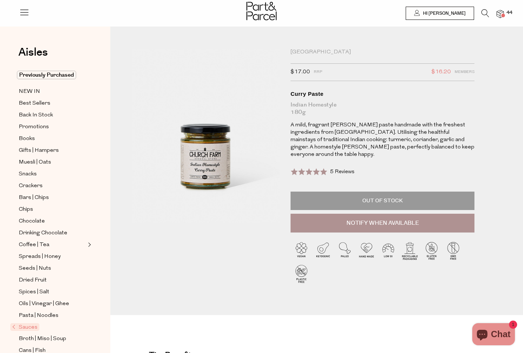
click at [500, 14] on img at bounding box center [500, 14] width 7 height 8
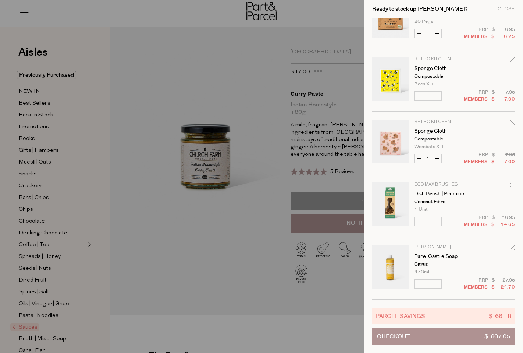
scroll to position [2159, 0]
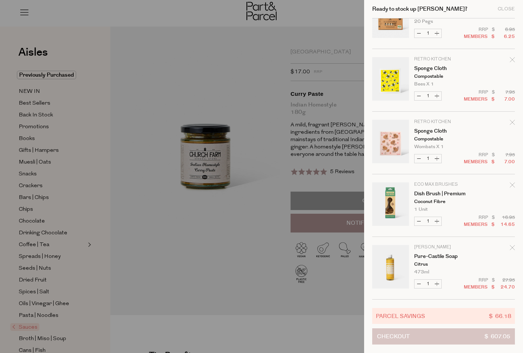
click at [402, 339] on span "Checkout" at bounding box center [393, 335] width 33 height 15
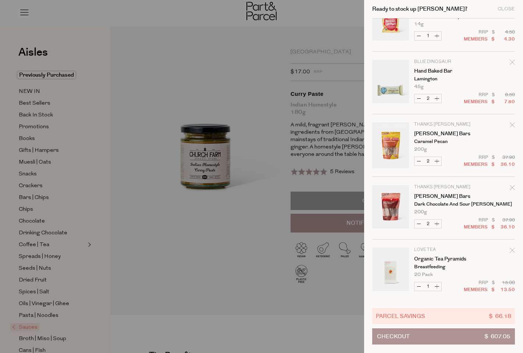
scroll to position [413, 0]
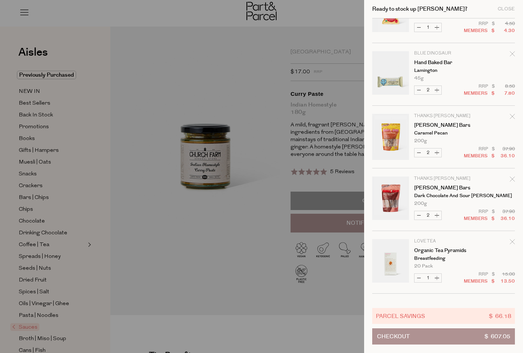
click at [420, 151] on button "Decrease [PERSON_NAME] Bars" at bounding box center [419, 152] width 9 height 8
type input "1"
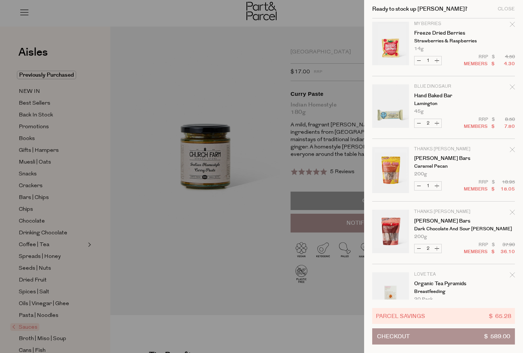
scroll to position [434, 0]
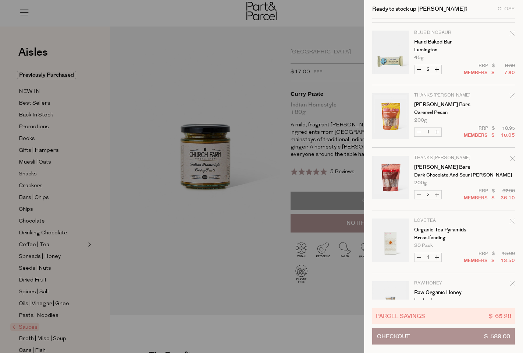
click at [420, 194] on button "Decrease [PERSON_NAME] Bars" at bounding box center [419, 194] width 9 height 8
type input "1"
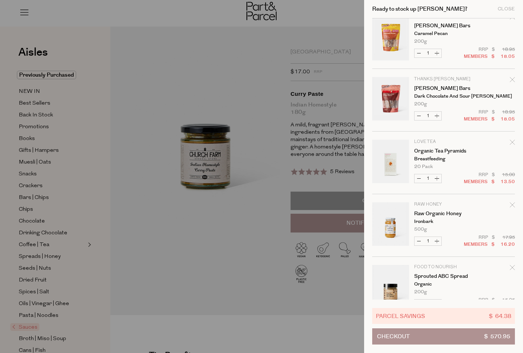
scroll to position [514, 0]
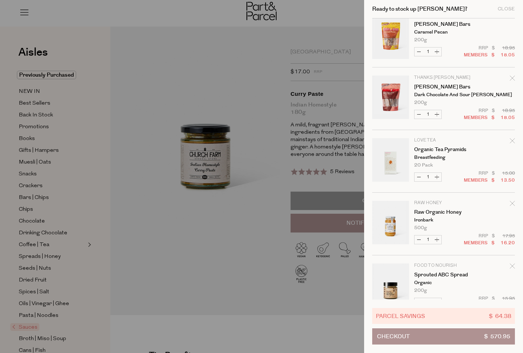
click at [512, 139] on icon "Remove Organic Tea Pyramids" at bounding box center [512, 140] width 5 height 5
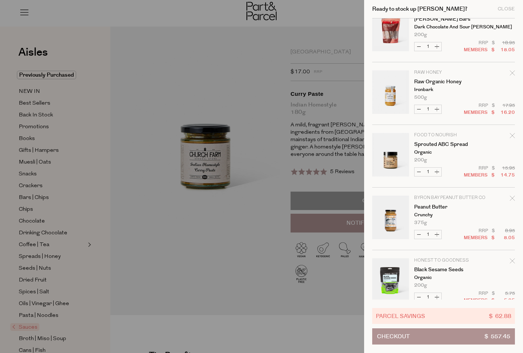
scroll to position [584, 0]
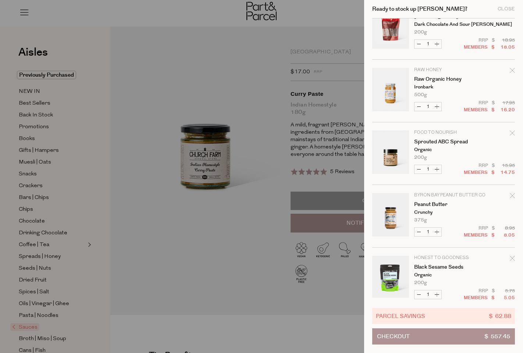
click at [511, 133] on icon "Remove Sprouted ABC Spread" at bounding box center [512, 132] width 5 height 5
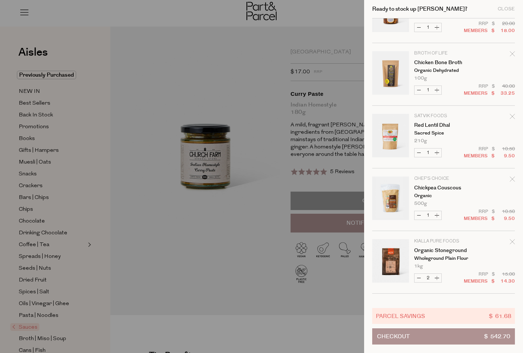
scroll to position [1352, 0]
click at [512, 180] on icon "Remove Chickpea Couscous" at bounding box center [512, 178] width 5 height 5
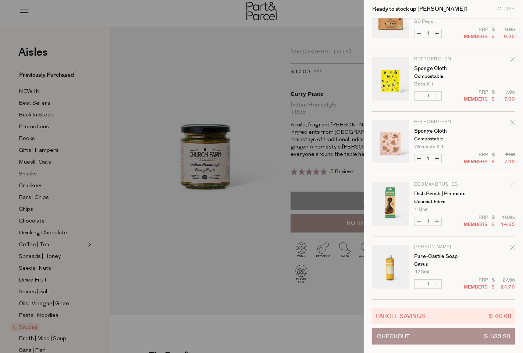
scroll to position [1971, 0]
click at [510, 247] on icon "Remove Pure-Castile Soap" at bounding box center [512, 247] width 5 height 5
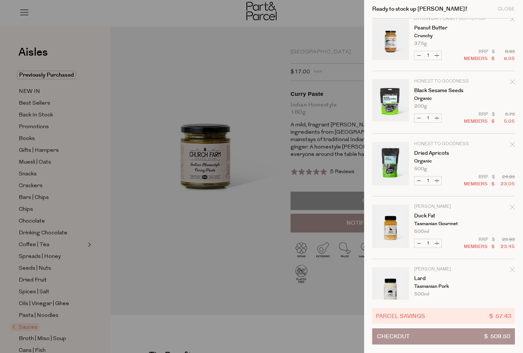
scroll to position [687, 0]
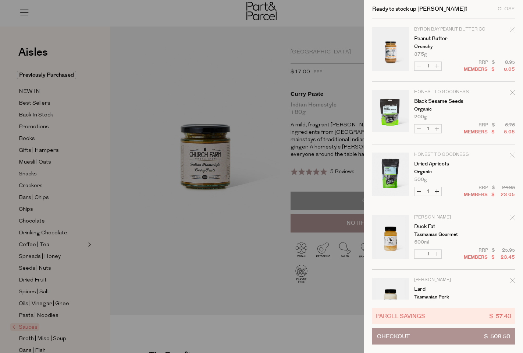
click at [224, 64] on div at bounding box center [261, 176] width 523 height 353
